Goal: Check status: Check status

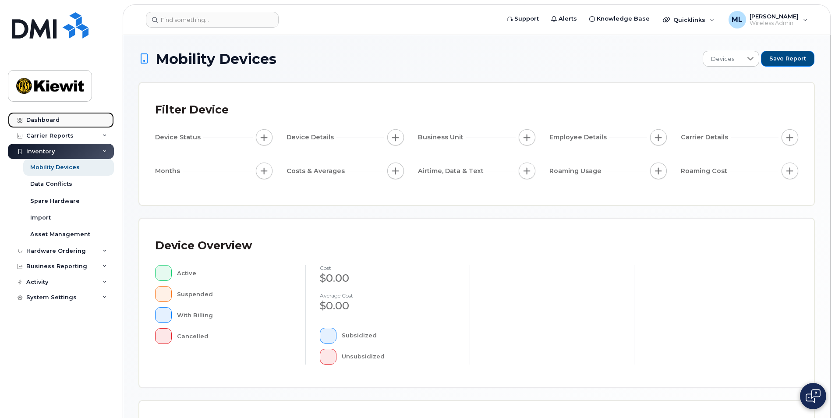
click at [50, 122] on div "Dashboard" at bounding box center [42, 120] width 33 height 7
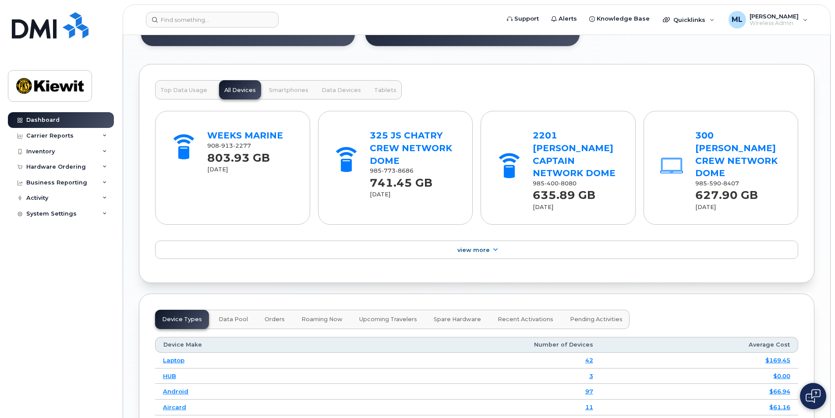
scroll to position [1085, 0]
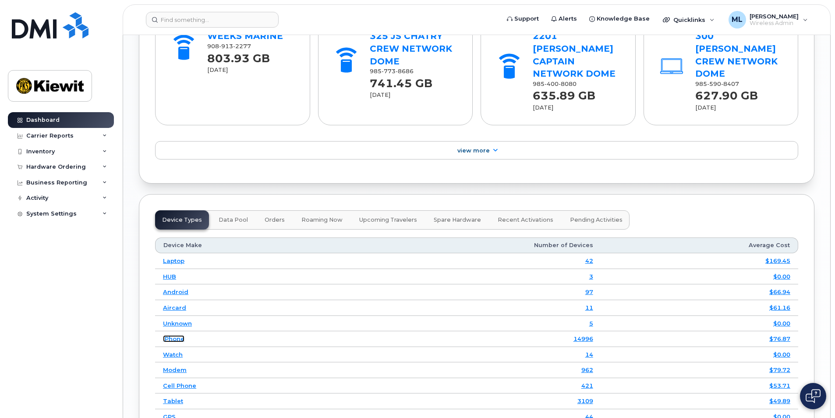
click at [174, 335] on link "iPhone" at bounding box center [173, 338] width 21 height 7
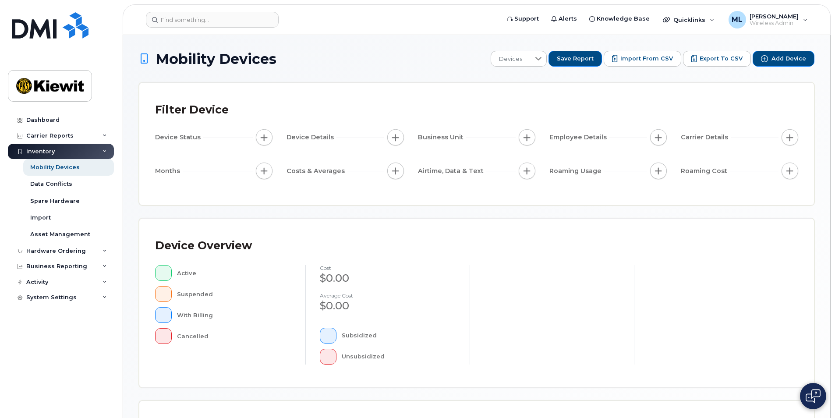
scroll to position [184, 0]
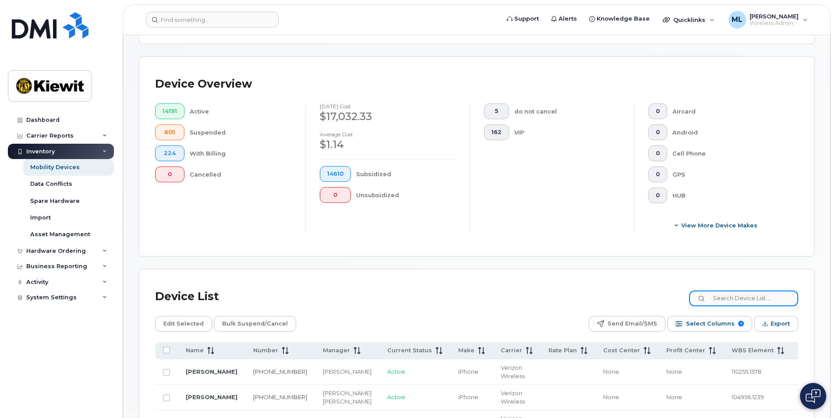
click at [747, 299] on input at bounding box center [743, 298] width 109 height 16
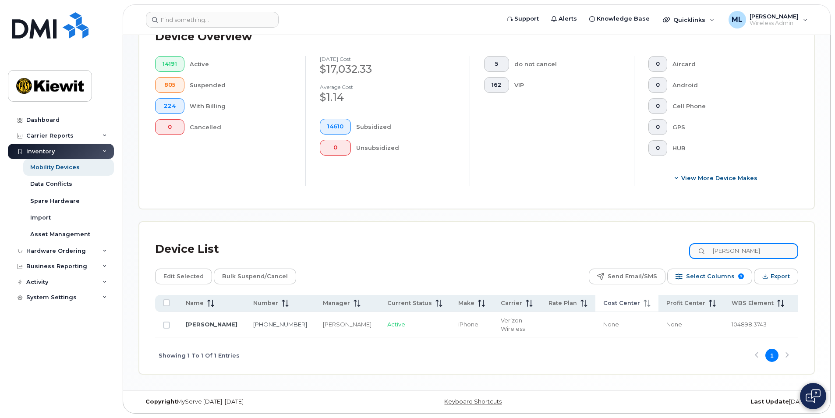
scroll to position [234, 0]
type input "[PERSON_NAME]"
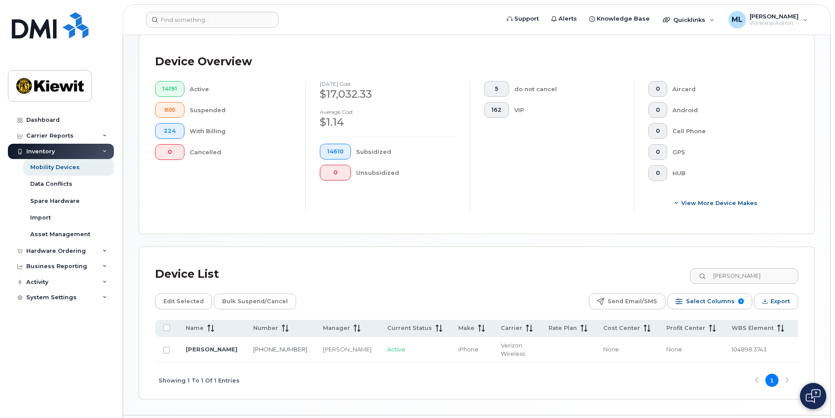
scroll to position [234, 0]
